Goal: Transaction & Acquisition: Purchase product/service

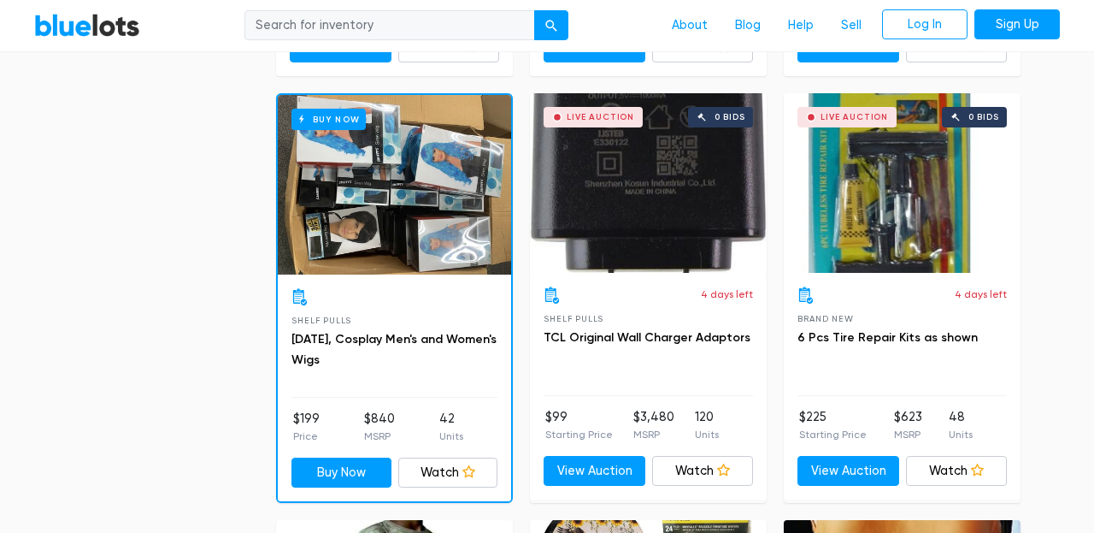
scroll to position [2188, 0]
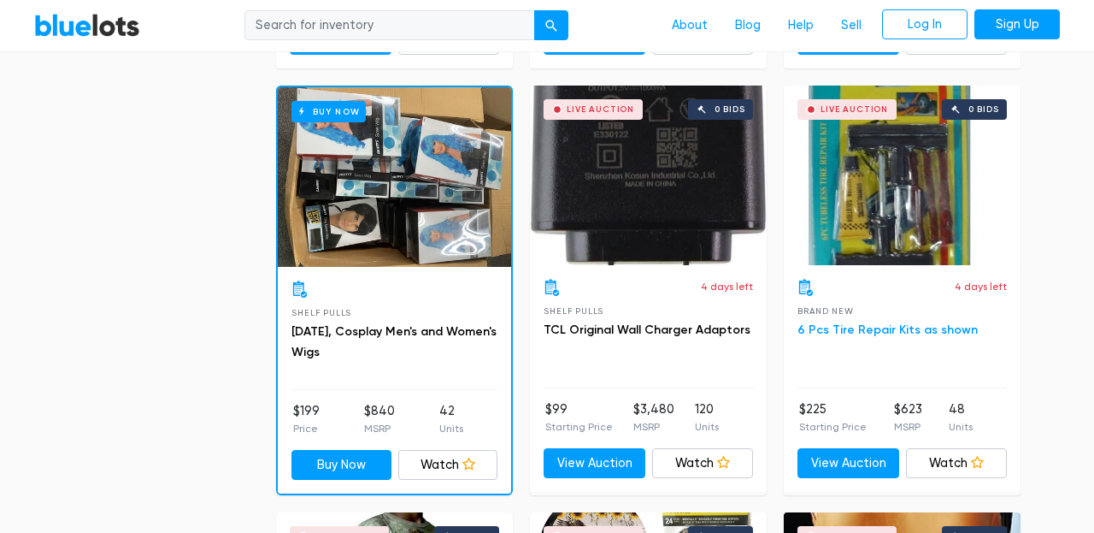
click at [829, 333] on link "6 Pcs Tire Repair Kits as shown" at bounding box center [888, 329] width 180 height 15
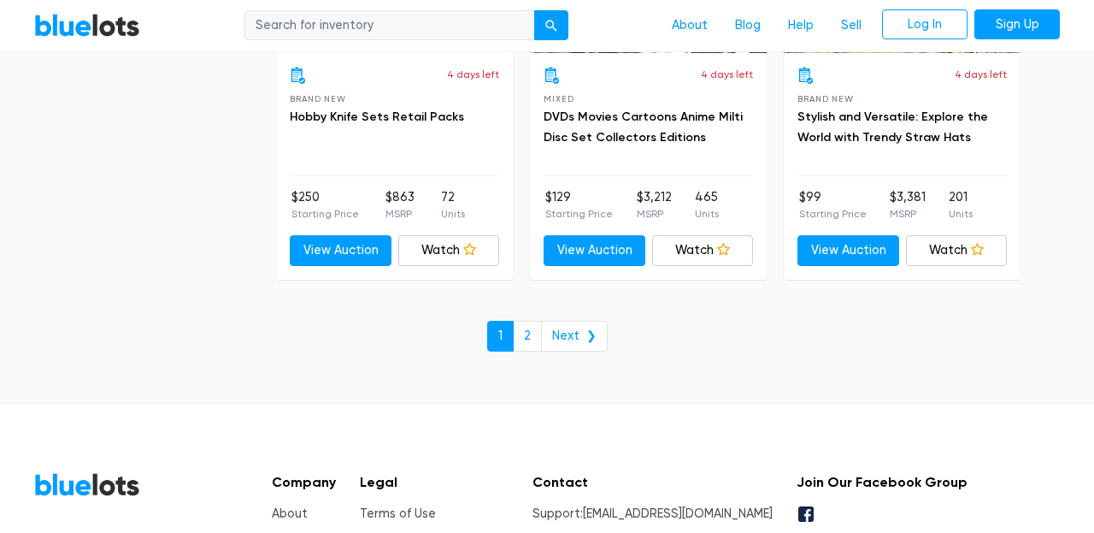
scroll to position [7486, 0]
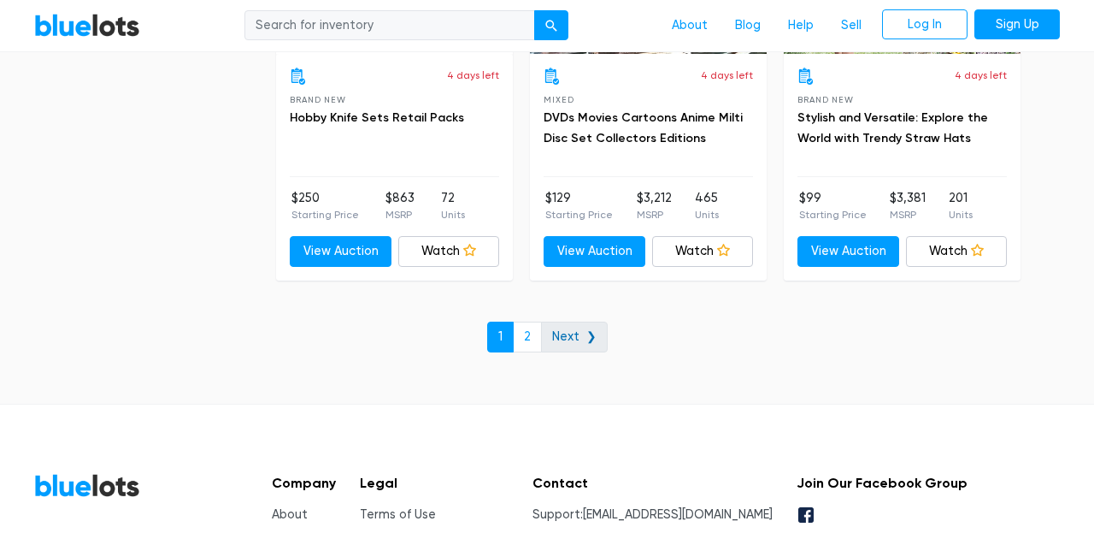
click at [569, 342] on link "Next ❯" at bounding box center [574, 336] width 67 height 31
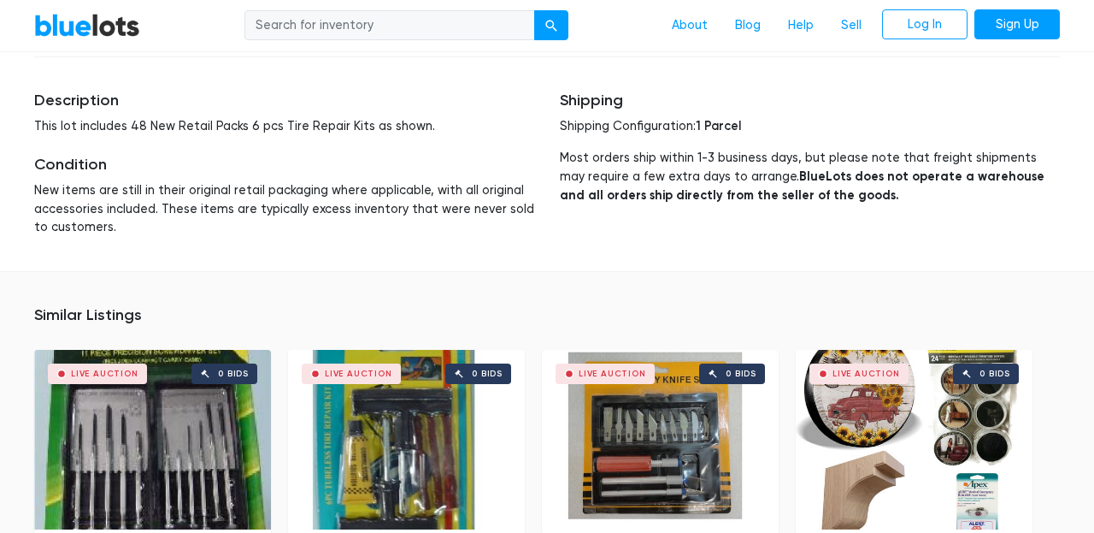
scroll to position [1012, 0]
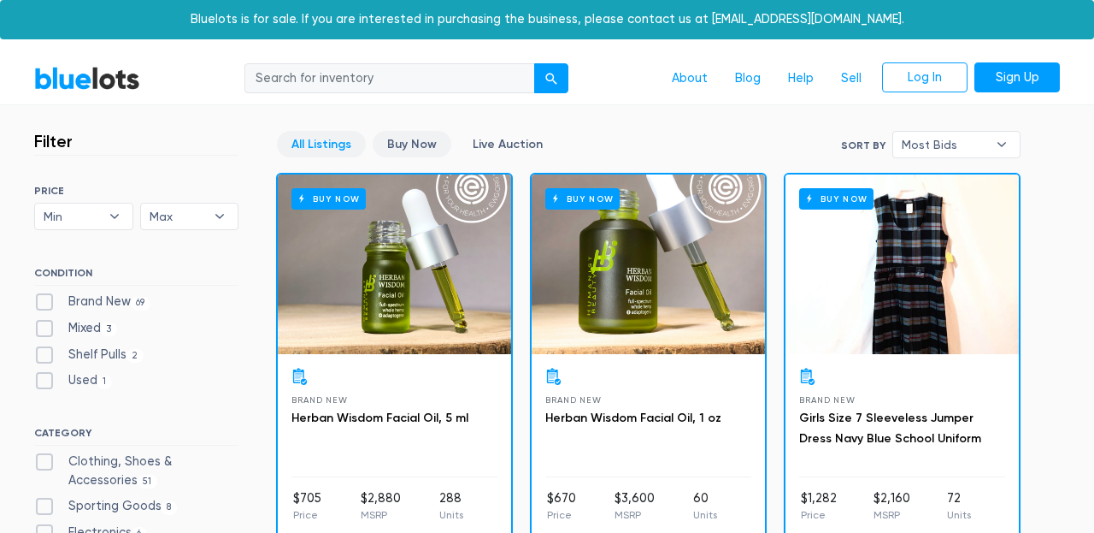
click at [421, 142] on link "Buy Now" at bounding box center [412, 144] width 79 height 27
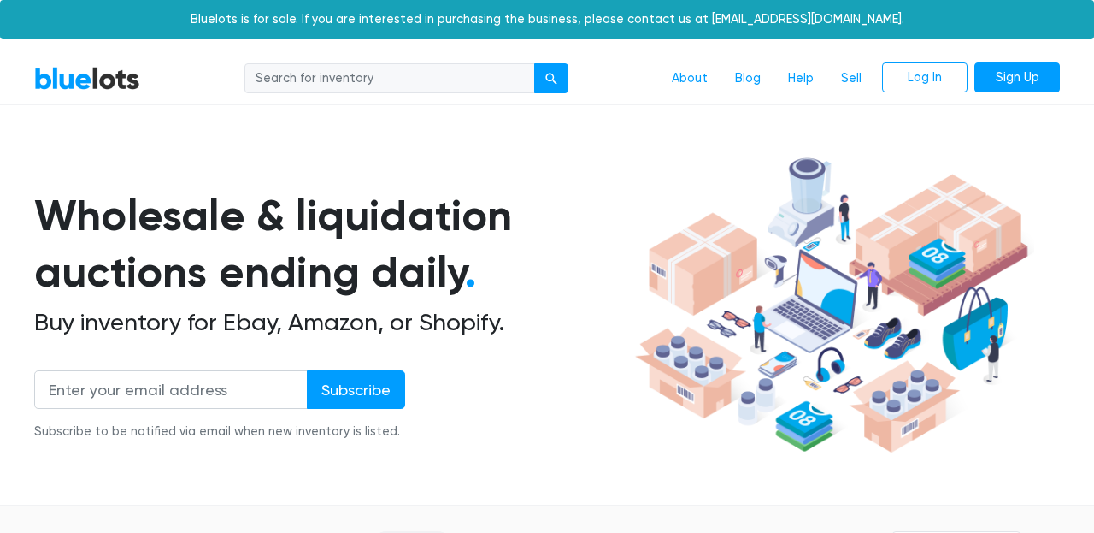
scroll to position [460, 0]
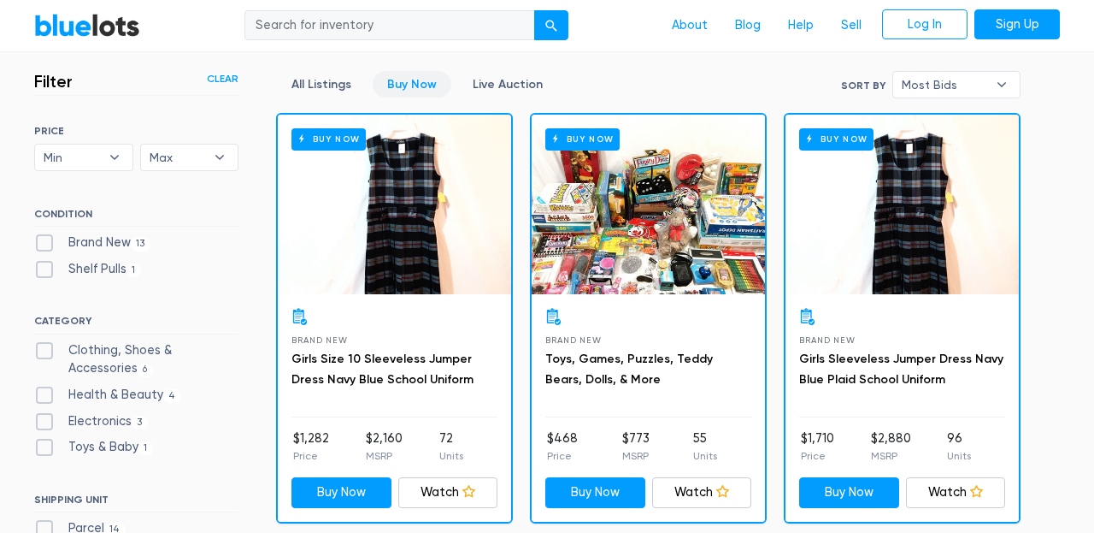
click at [606, 272] on div "Buy Now" at bounding box center [648, 205] width 233 height 180
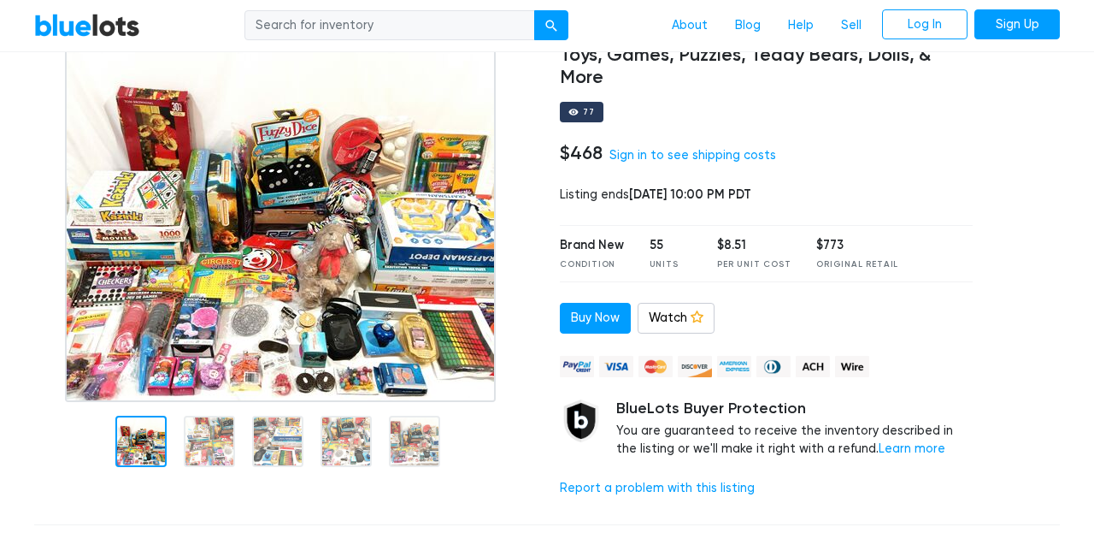
scroll to position [154, 0]
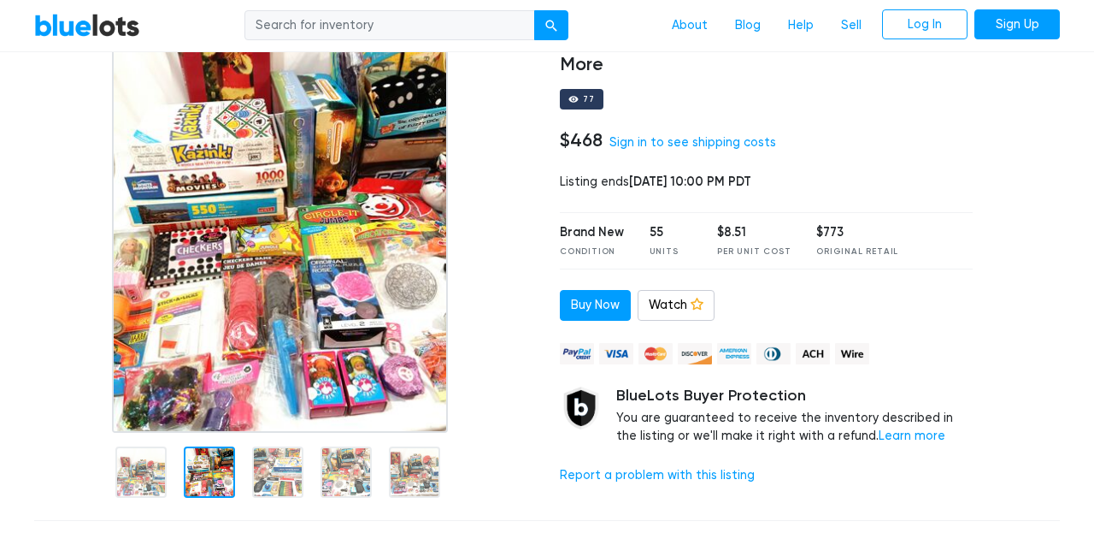
click at [219, 410] on img at bounding box center [280, 218] width 336 height 427
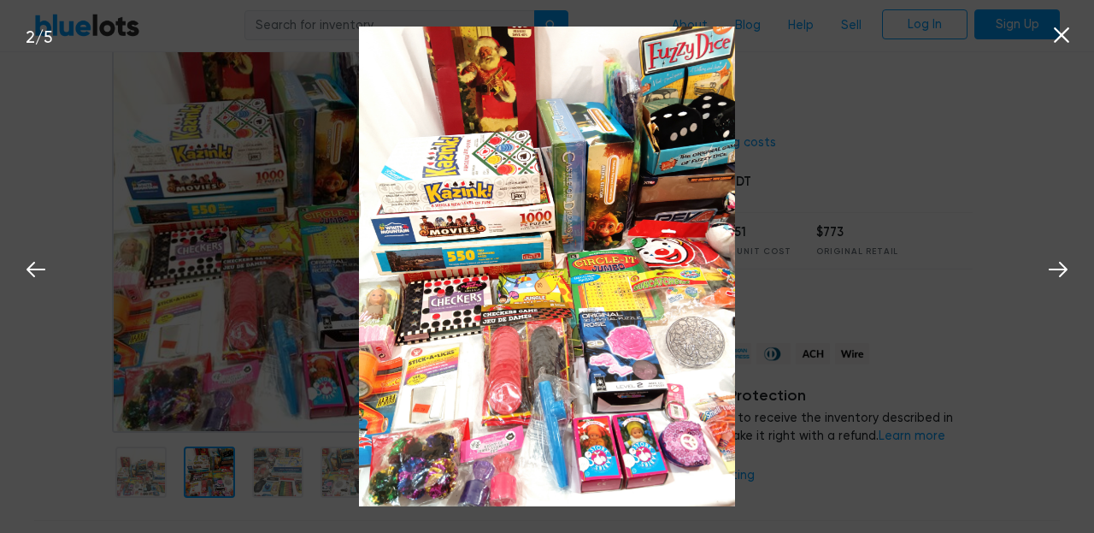
click at [1057, 33] on icon at bounding box center [1062, 35] width 26 height 26
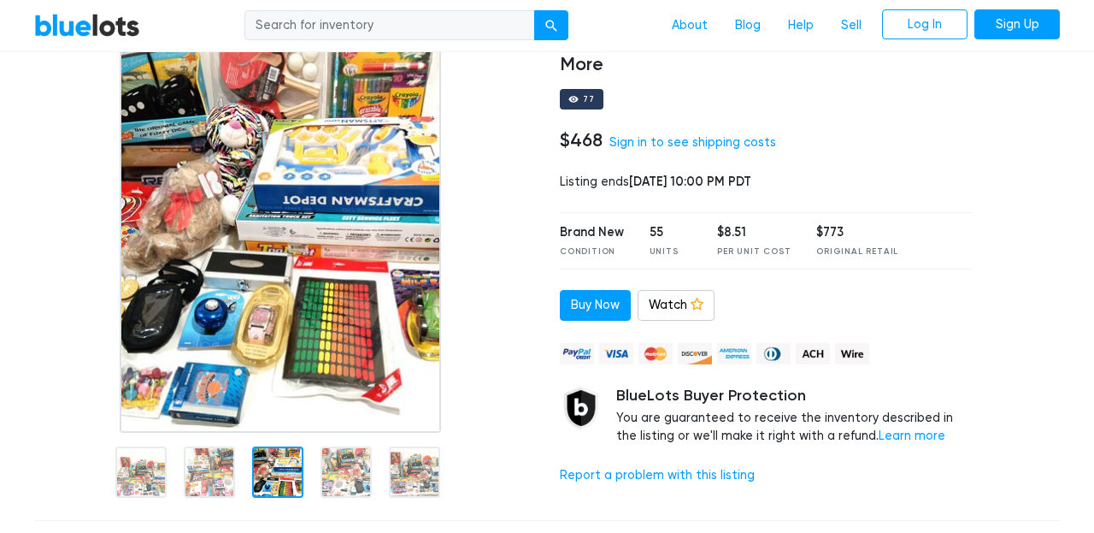
click at [286, 469] on div at bounding box center [277, 471] width 51 height 51
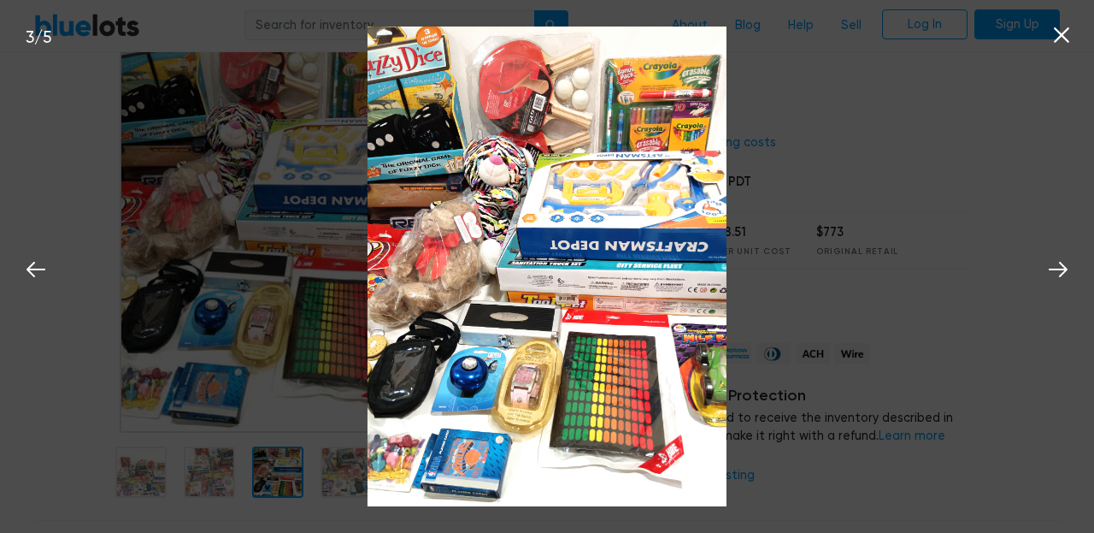
click at [339, 475] on div "3 / 5" at bounding box center [547, 266] width 1094 height 533
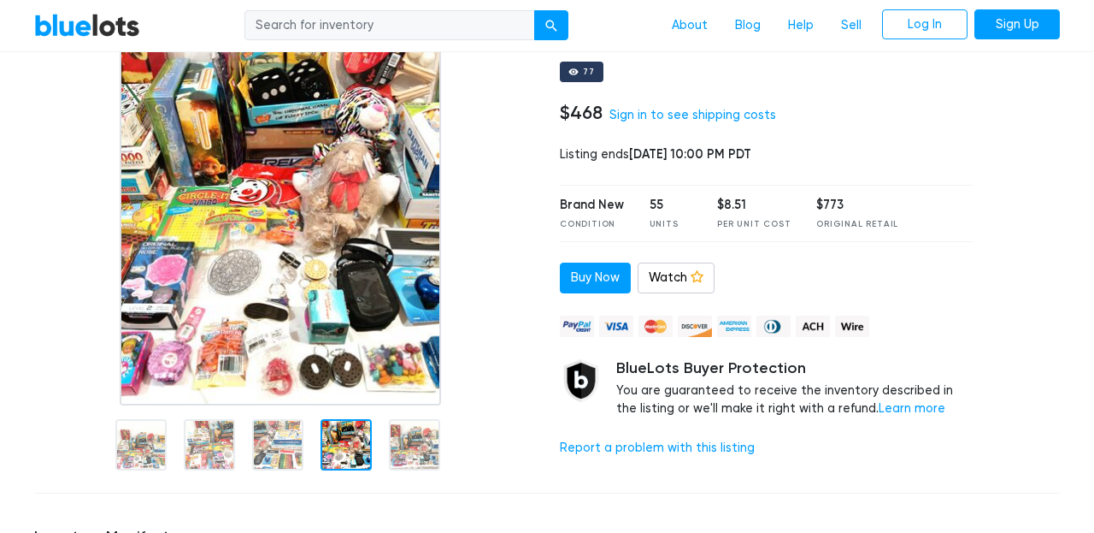
scroll to position [244, 0]
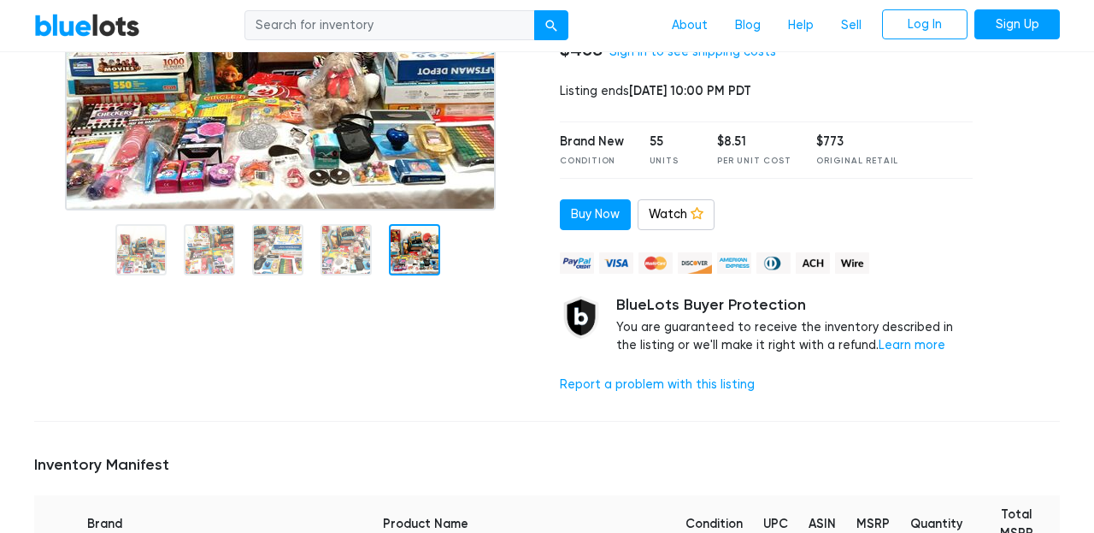
click at [411, 265] on div at bounding box center [414, 249] width 51 height 51
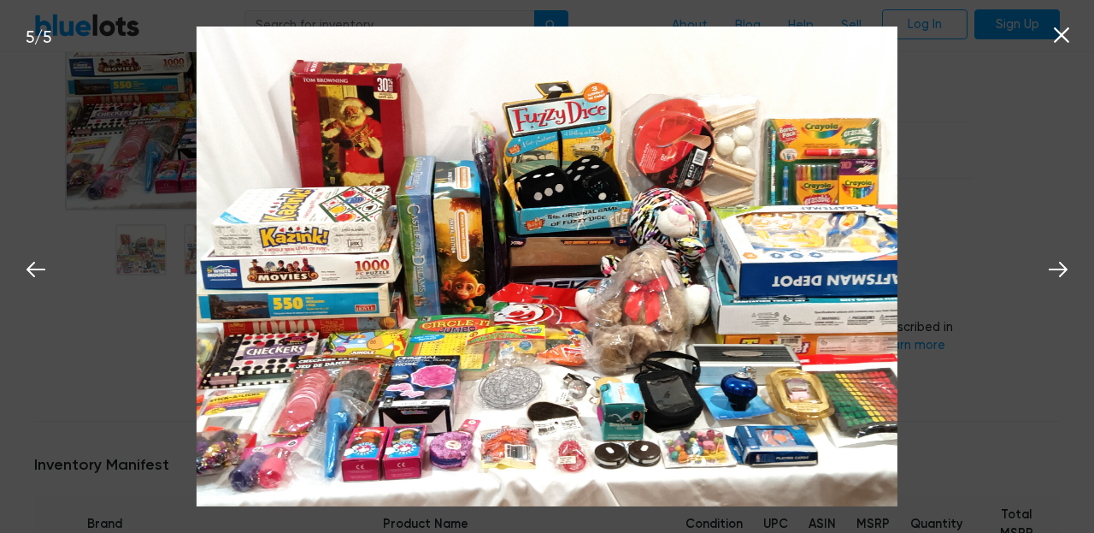
click at [1060, 35] on icon at bounding box center [1061, 34] width 15 height 15
